Goal: Find contact information: Find contact information

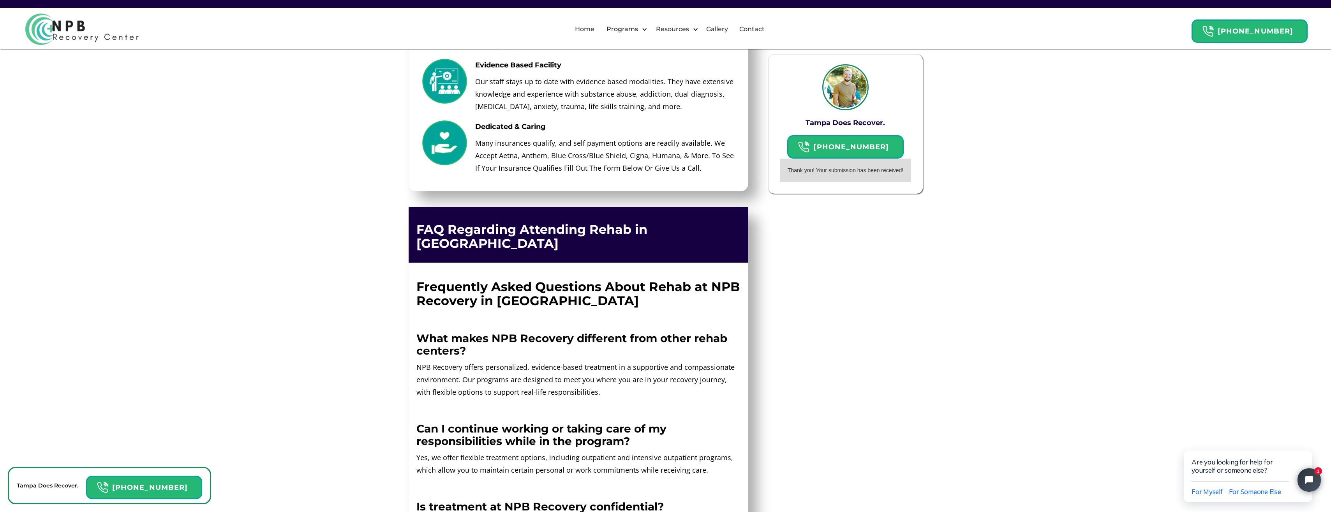
scroll to position [3707, 0]
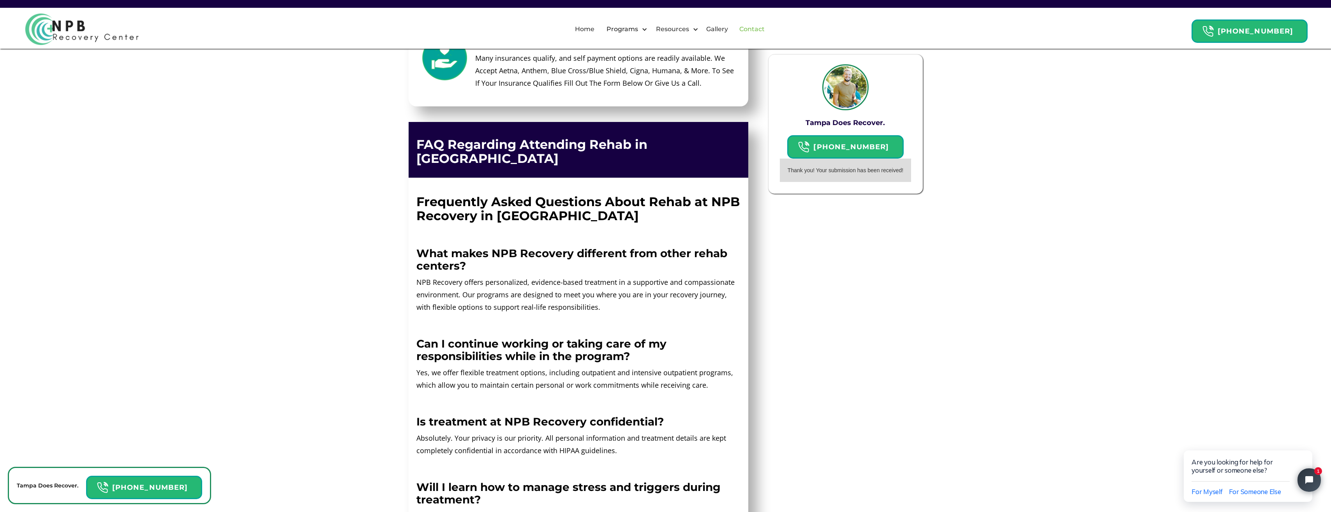
click at [760, 29] on link "Contact" at bounding box center [751, 29] width 35 height 25
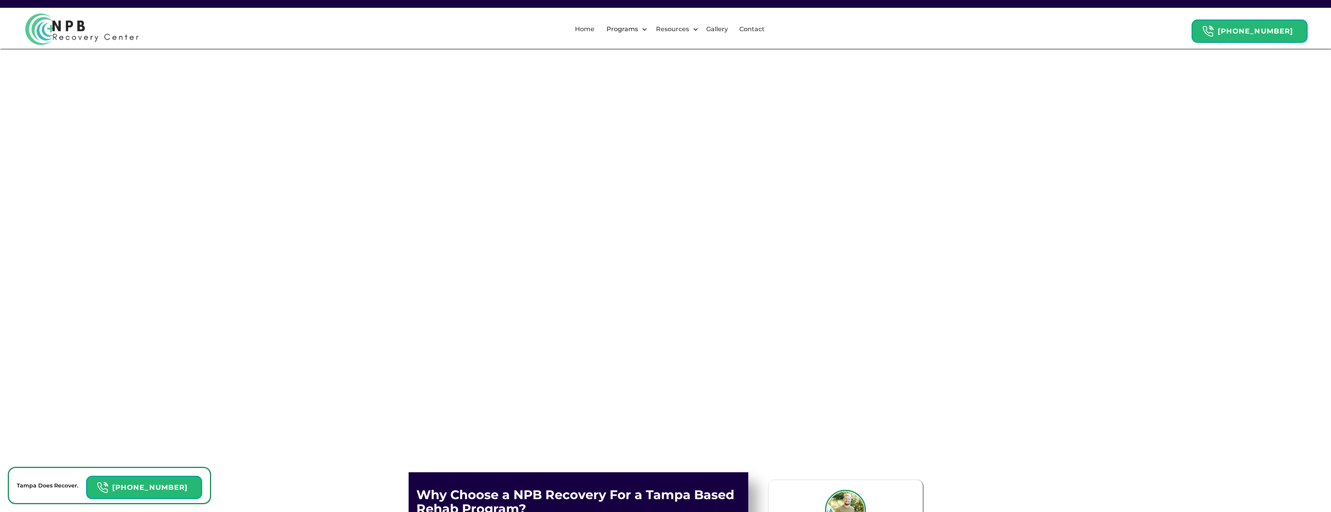
select select "Text"
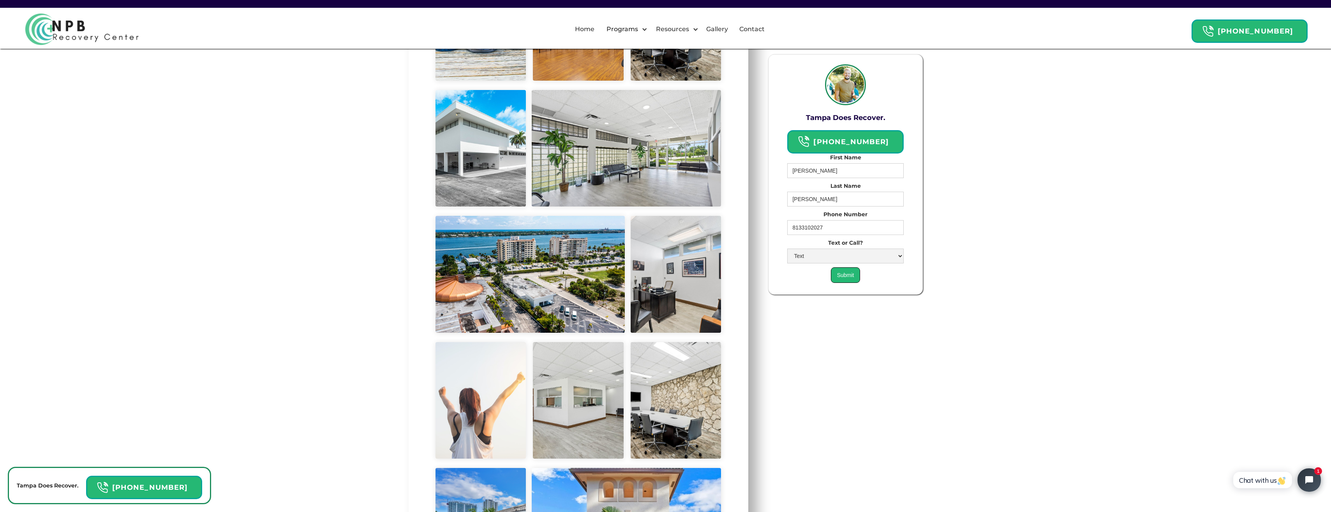
drag, startPoint x: 234, startPoint y: 236, endPoint x: 221, endPoint y: 276, distance: 42.2
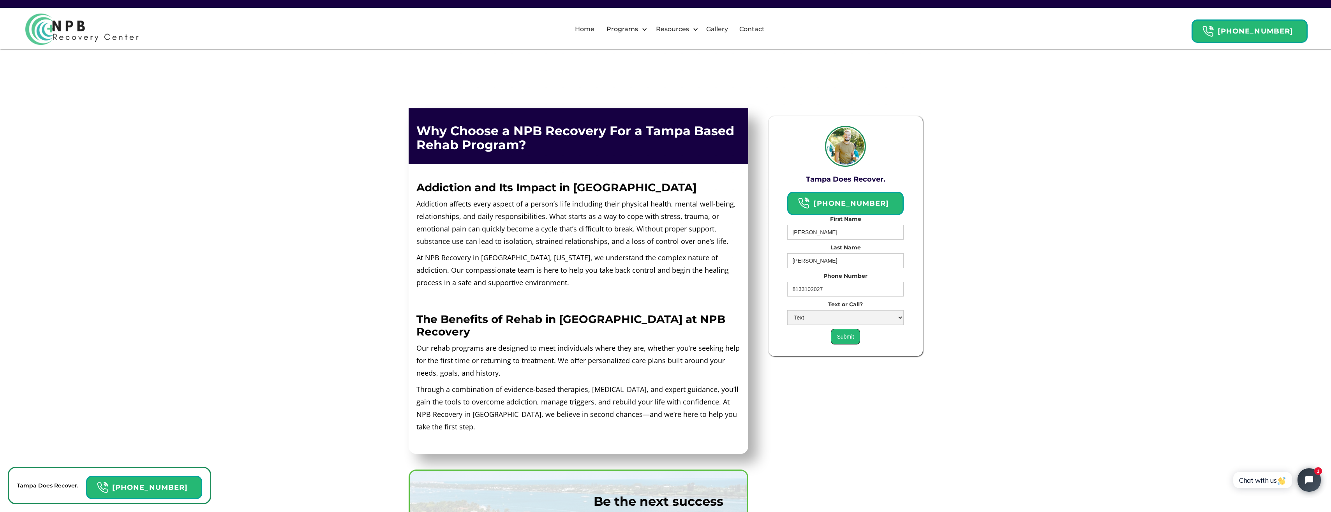
scroll to position [52, 0]
